Goal: Entertainment & Leisure: Consume media (video, audio)

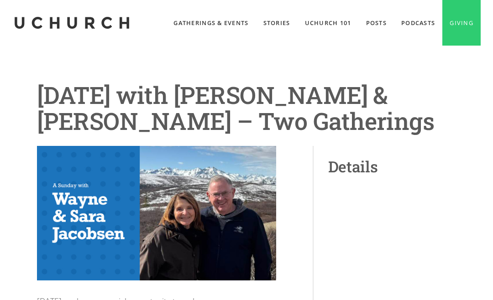
scroll to position [50, 0]
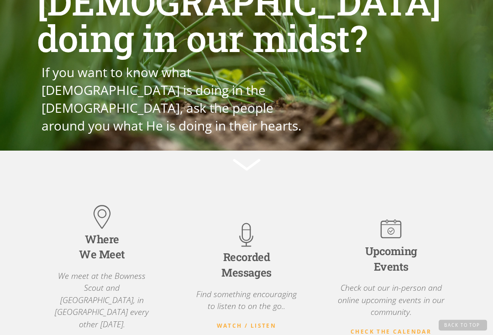
scroll to position [92, 0]
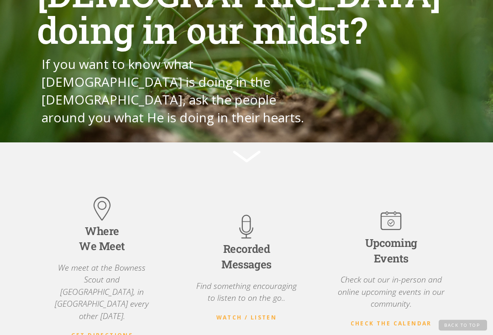
click at [249, 146] on link "Continue on..." at bounding box center [247, 157] width 34 height 23
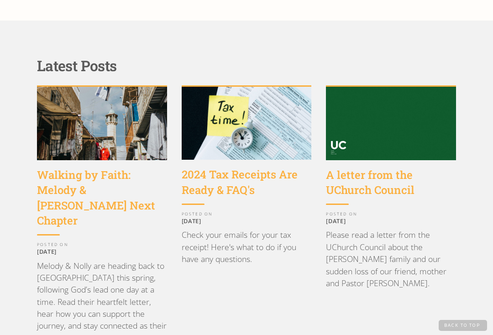
scroll to position [808, 0]
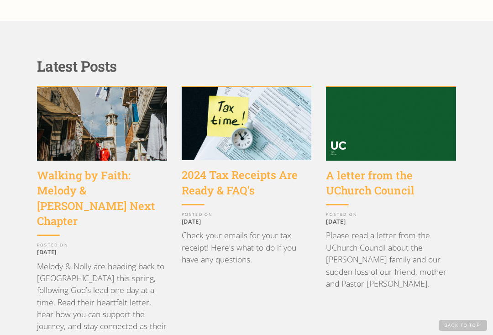
click at [352, 103] on img at bounding box center [391, 123] width 130 height 73
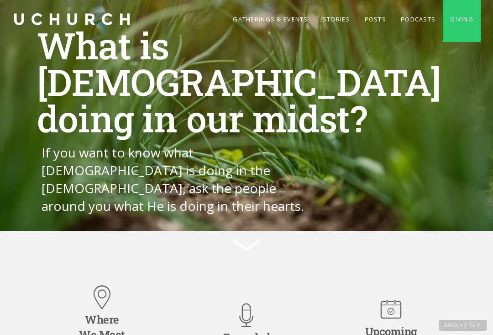
scroll to position [0, 0]
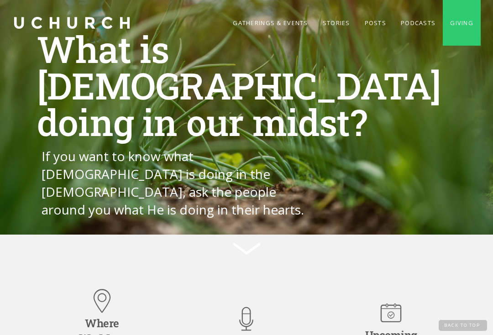
click at [402, 21] on link "Podcasts" at bounding box center [418, 23] width 49 height 46
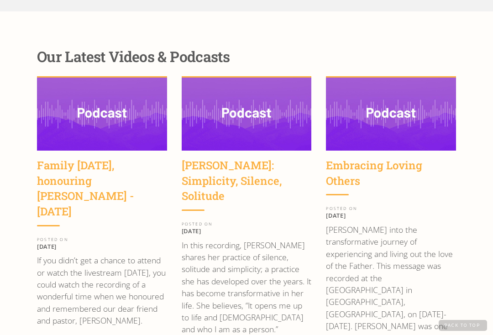
scroll to position [1257, 0]
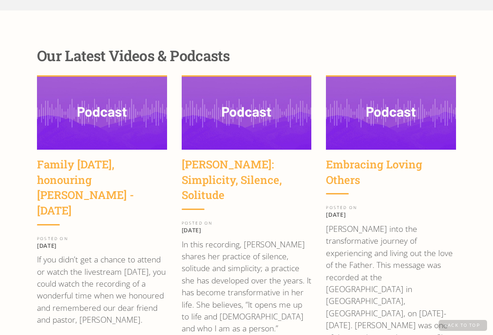
click at [58, 157] on div "Family [DATE], honouring [PERSON_NAME] - [DATE]" at bounding box center [102, 187] width 130 height 61
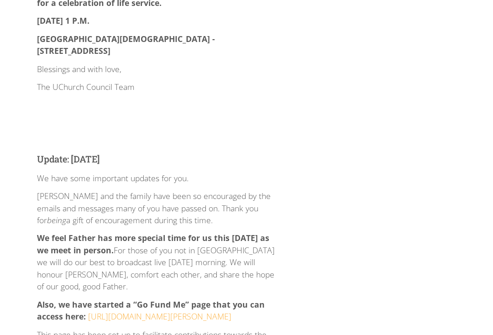
scroll to position [1135, 0]
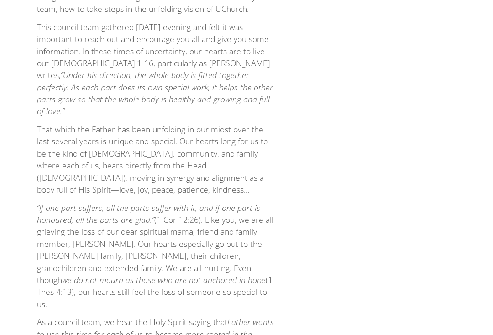
scroll to position [2098, 0]
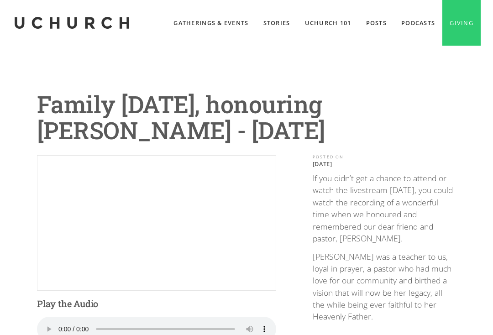
click at [51, 330] on audio "Your browser does not support the audio element." at bounding box center [156, 329] width 239 height 25
